Goal: Task Accomplishment & Management: Complete application form

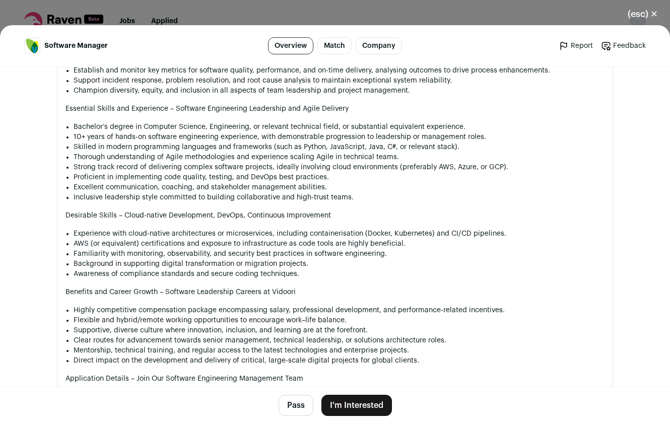
scroll to position [725, 0]
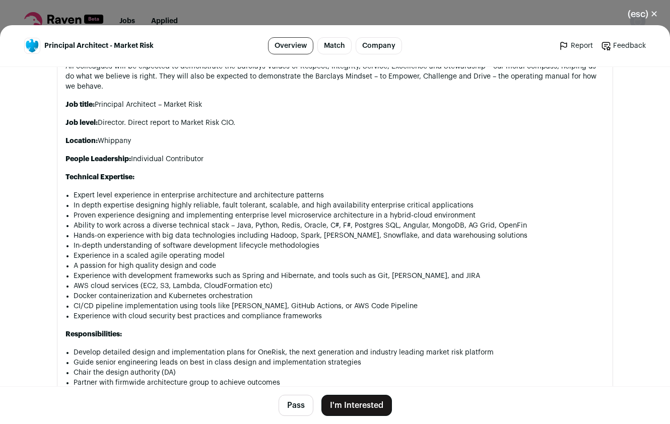
scroll to position [1004, 0]
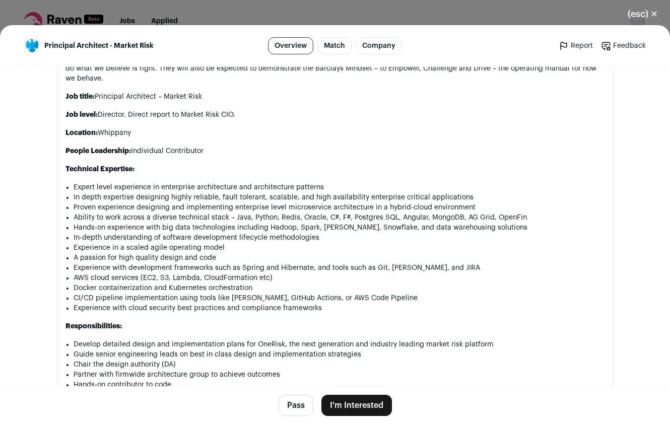
click at [110, 130] on p "Location: [GEOGRAPHIC_DATA]" at bounding box center [334, 133] width 539 height 10
click at [387, 280] on li "AWS cloud services (EC2, S3, Lambda, CloudFormation etc)" at bounding box center [339, 278] width 531 height 10
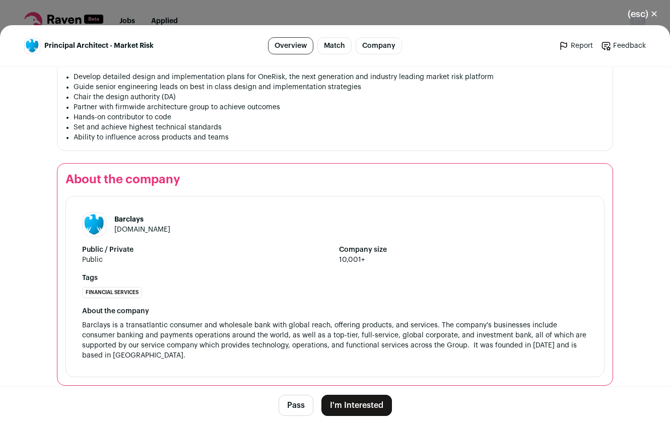
scroll to position [1283, 0]
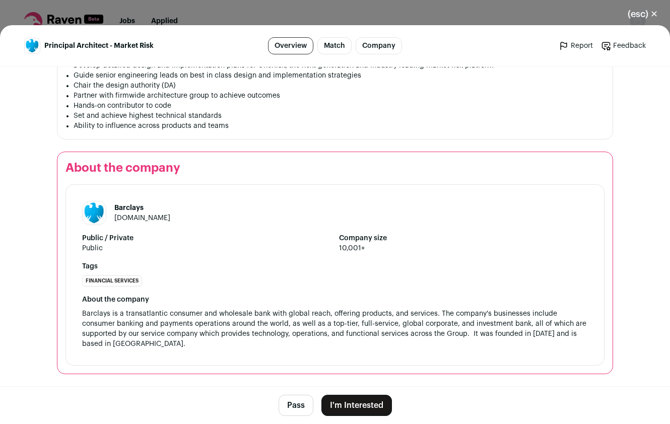
click at [356, 406] on button "I'm Interested" at bounding box center [356, 405] width 71 height 21
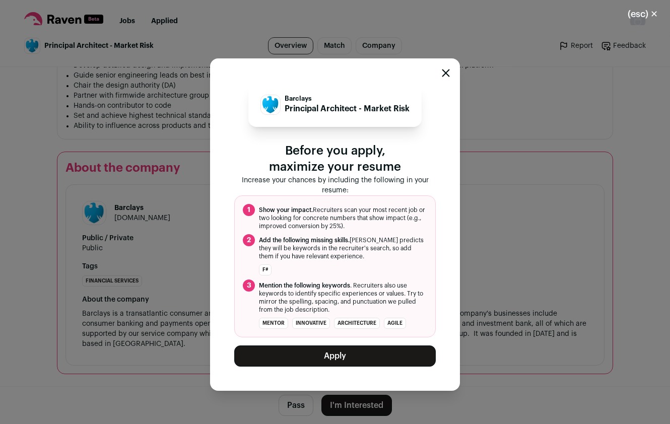
click at [348, 357] on button "Apply" at bounding box center [335, 356] width 202 height 21
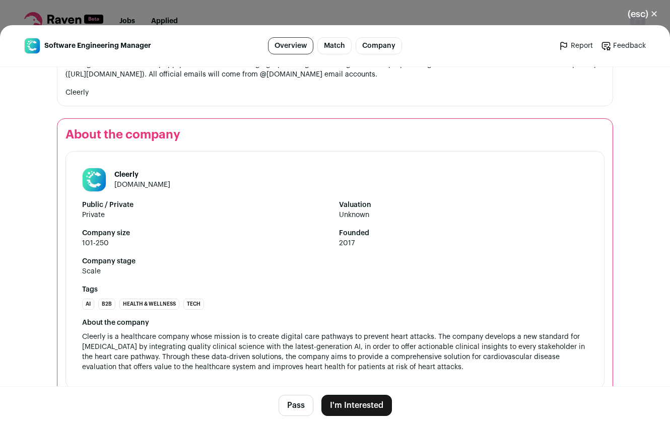
scroll to position [1491, 0]
